Goal: Check status: Check status

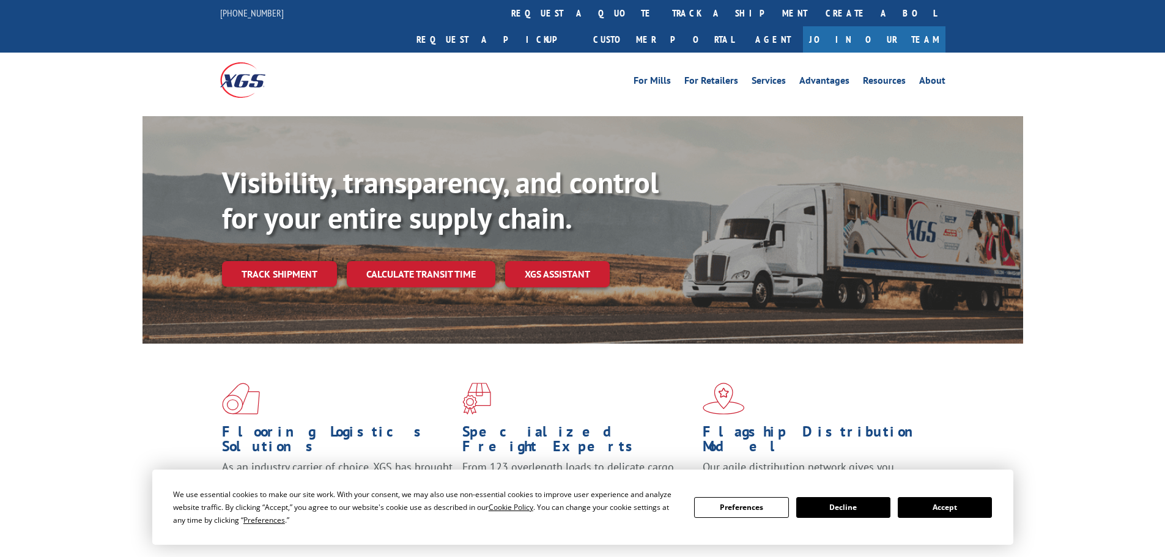
click at [939, 504] on button "Accept" at bounding box center [945, 507] width 94 height 21
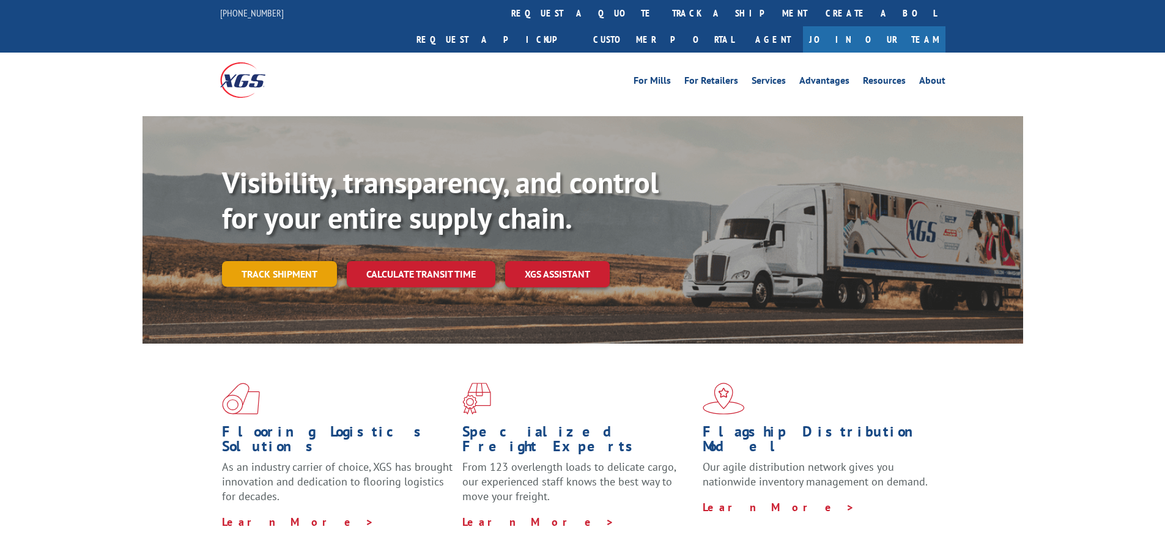
click at [281, 261] on link "Track shipment" at bounding box center [279, 274] width 115 height 26
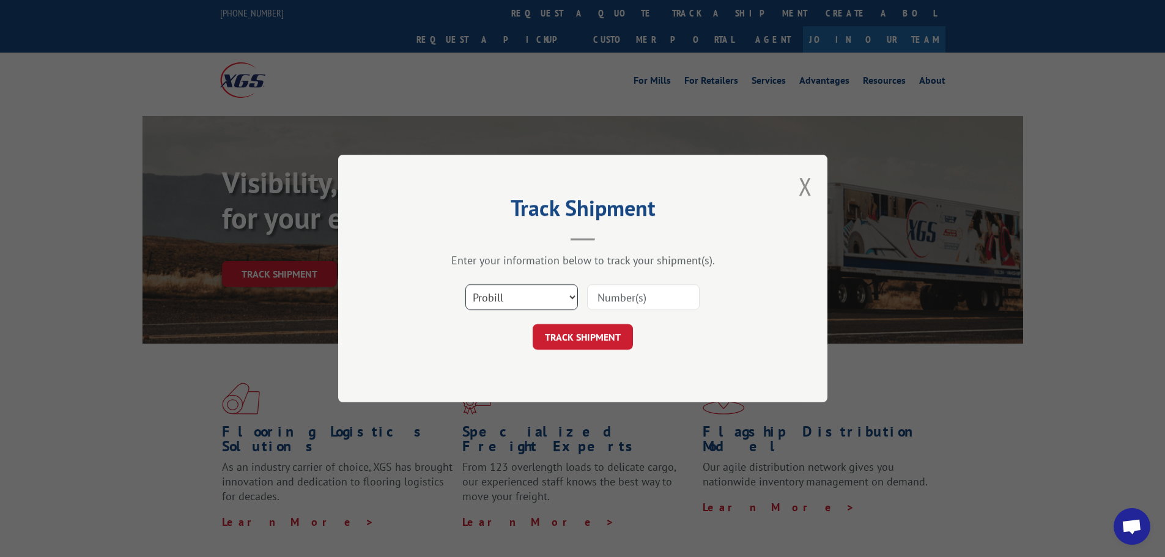
click at [484, 287] on select "Select category... Probill BOL PO" at bounding box center [521, 297] width 113 height 26
select select "po"
click at [465, 284] on select "Select category... Probill BOL PO" at bounding box center [521, 297] width 113 height 26
click at [620, 300] on input at bounding box center [643, 297] width 113 height 26
paste input "04522422"
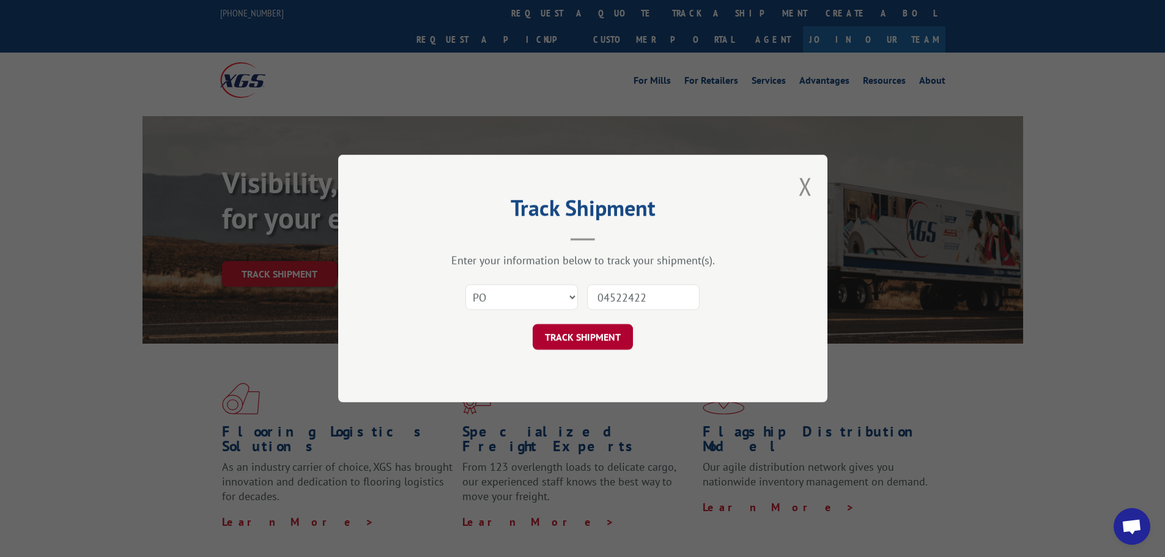
type input "04522422"
click at [592, 336] on button "TRACK SHIPMENT" at bounding box center [583, 337] width 100 height 26
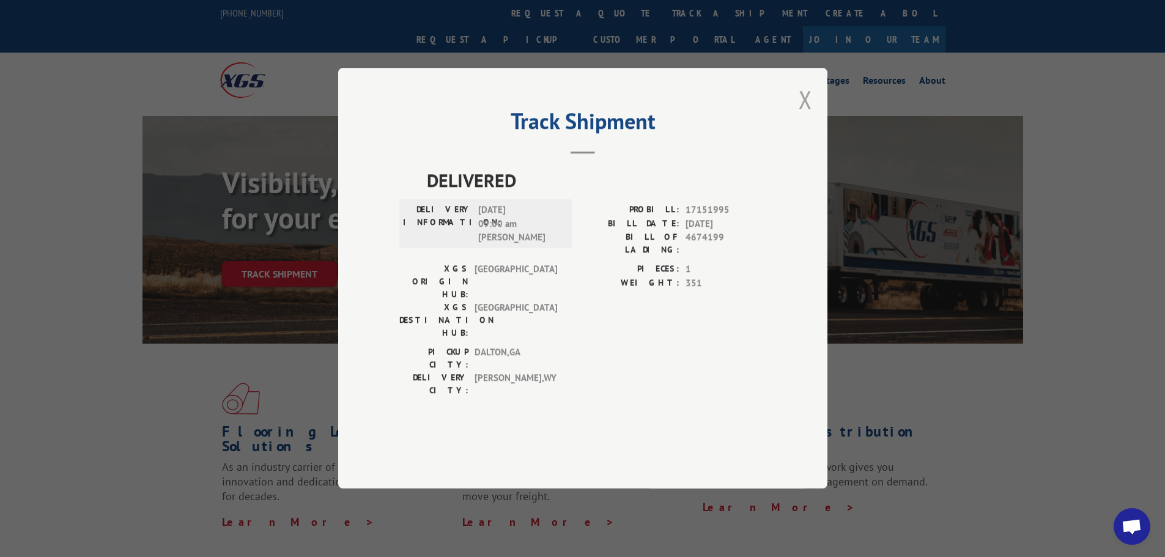
click at [805, 116] on button "Close modal" at bounding box center [805, 99] width 13 height 32
